Goal: Find specific page/section: Find specific page/section

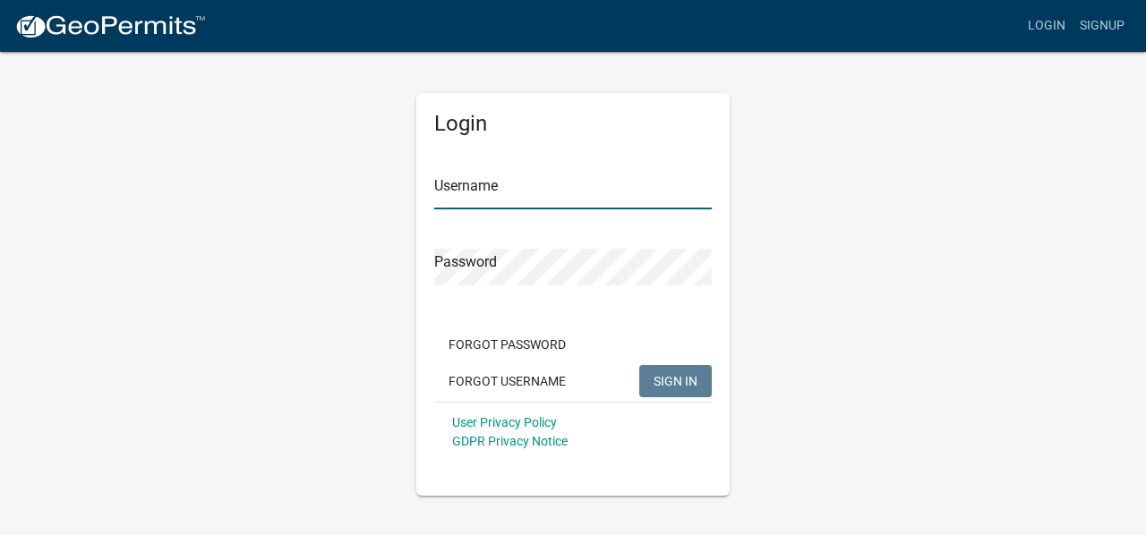
click at [469, 198] on input "Username" at bounding box center [573, 191] width 278 height 37
type input "mtemme"
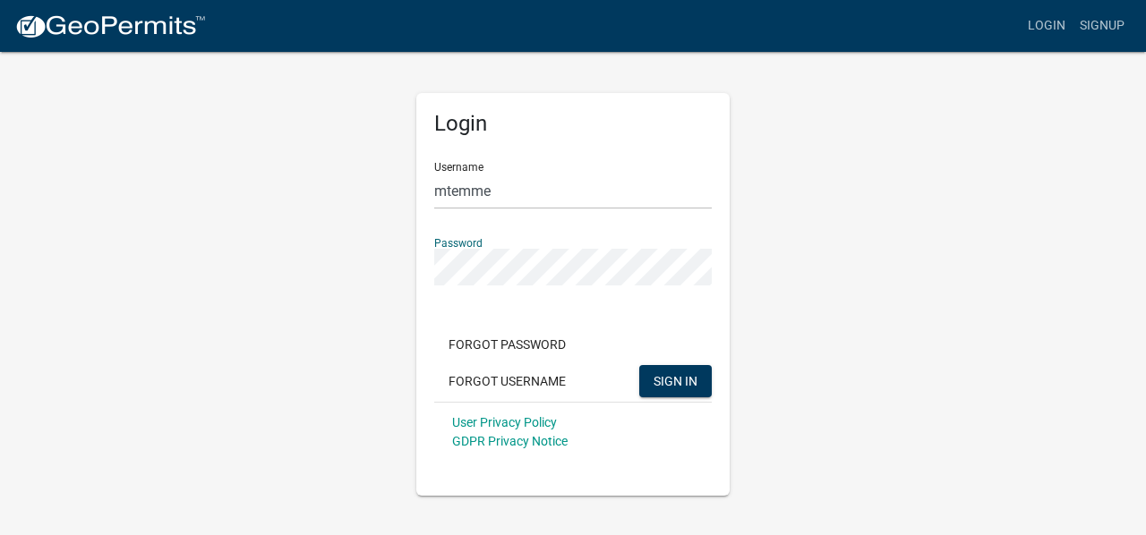
click at [639, 365] on button "SIGN IN" at bounding box center [675, 381] width 73 height 32
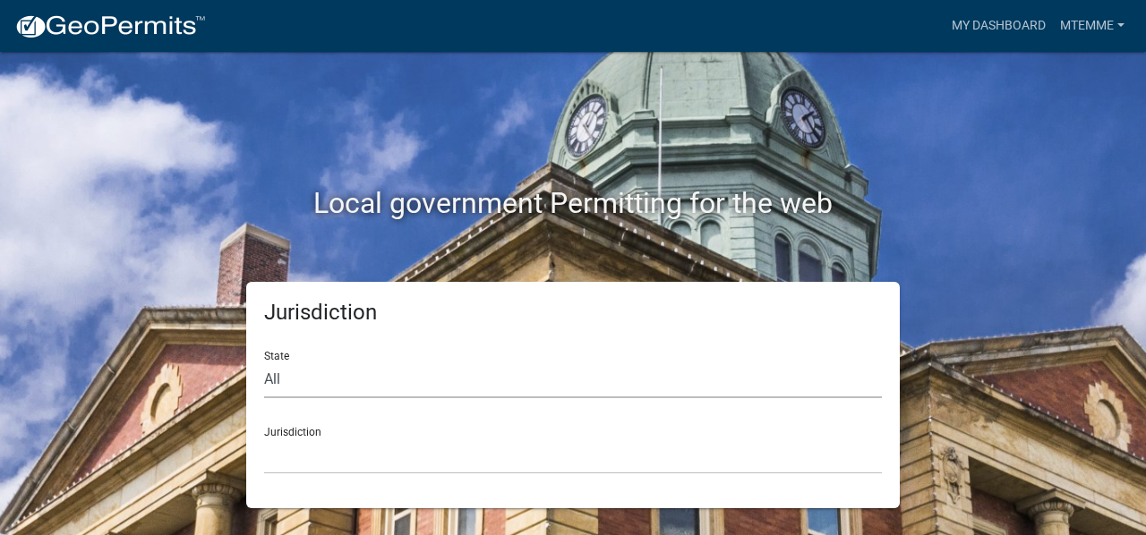
click at [281, 386] on select "All Colorado Georgia Indiana Iowa Kansas Minnesota Ohio South Carolina Wisconsin" at bounding box center [573, 380] width 618 height 37
select select "Indiana"
click at [264, 362] on select "All Colorado Georgia Indiana Iowa Kansas Minnesota Ohio South Carolina Wisconsin" at bounding box center [573, 380] width 618 height 37
click at [303, 454] on select "City of Charlestown, Indiana City of Jeffersonville, Indiana City of Logansport…" at bounding box center [573, 456] width 618 height 37
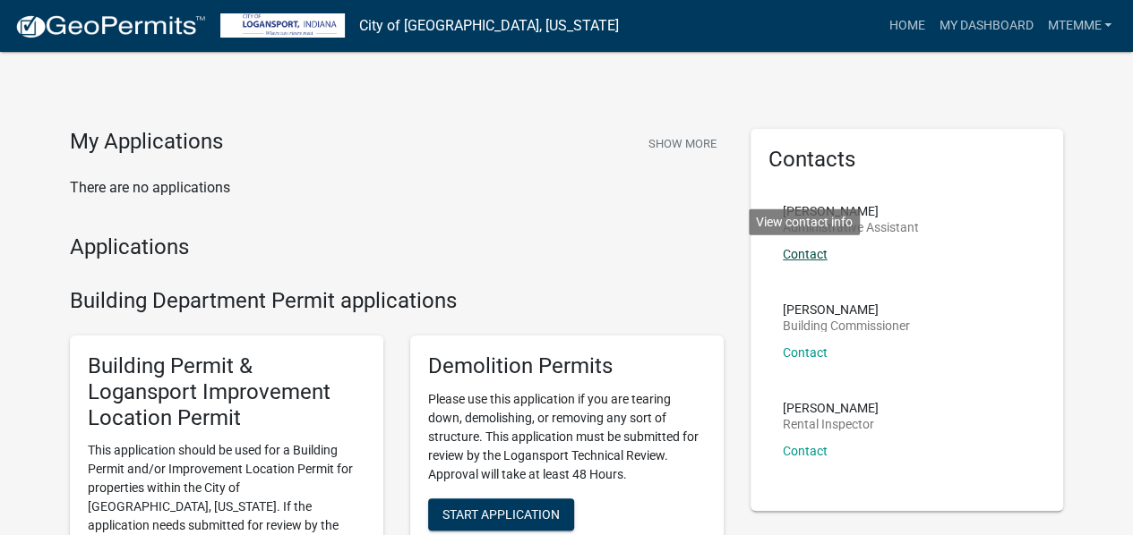
click at [815, 253] on link "Contact" at bounding box center [804, 254] width 45 height 14
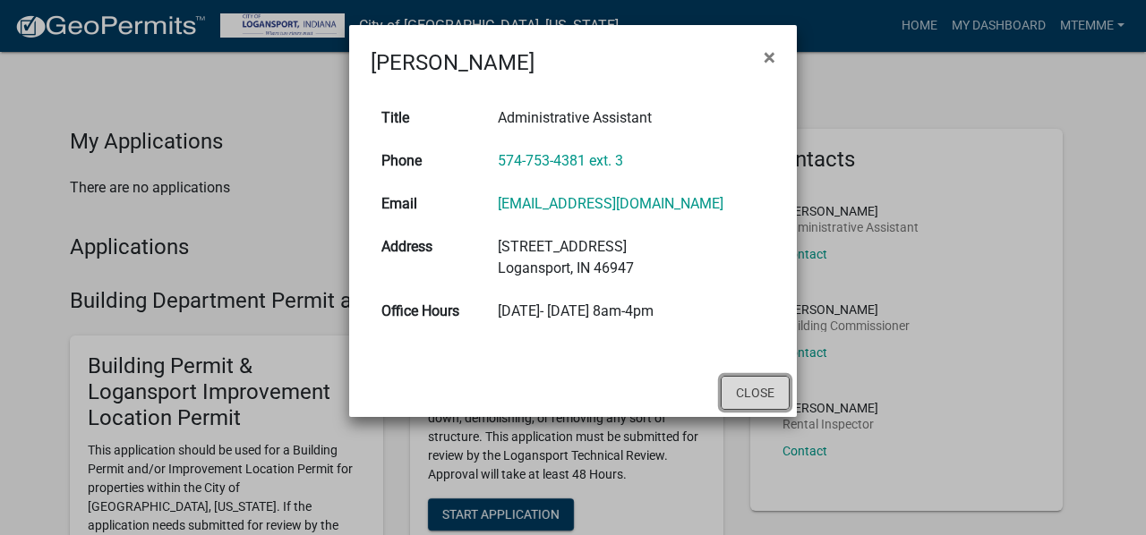
click at [749, 388] on button "Close" at bounding box center [755, 393] width 69 height 34
